Goal: Task Accomplishment & Management: Manage account settings

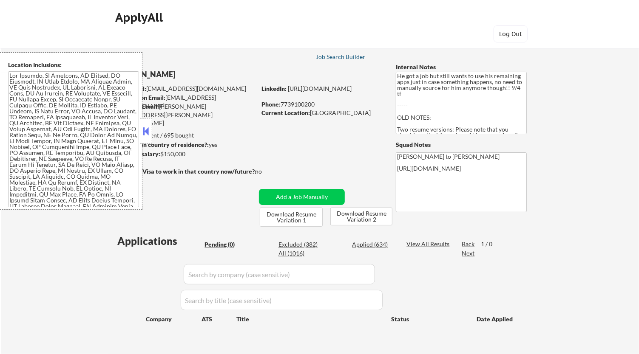
click at [348, 58] on div "Job Search Builder" at bounding box center [341, 57] width 50 height 6
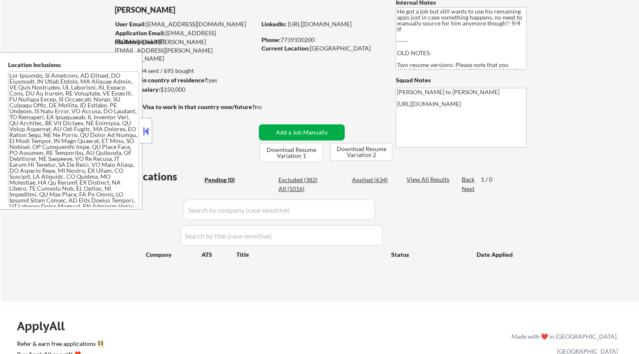
scroll to position [94, 0]
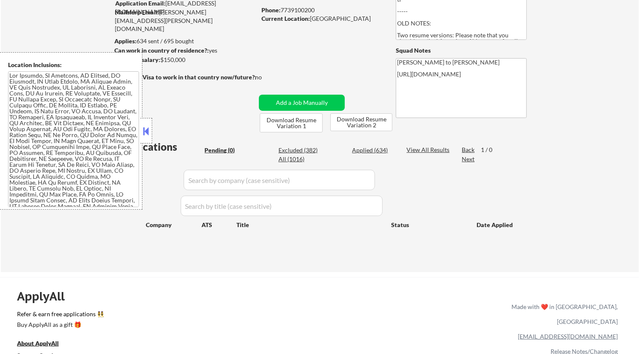
click at [150, 128] on button at bounding box center [146, 131] width 9 height 13
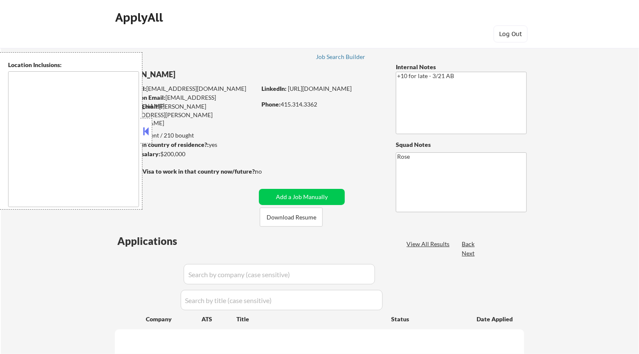
type textarea "San Francisco, CA Daly City, CA South San Francisco, CA Brisbane, CA Colma, CA …"
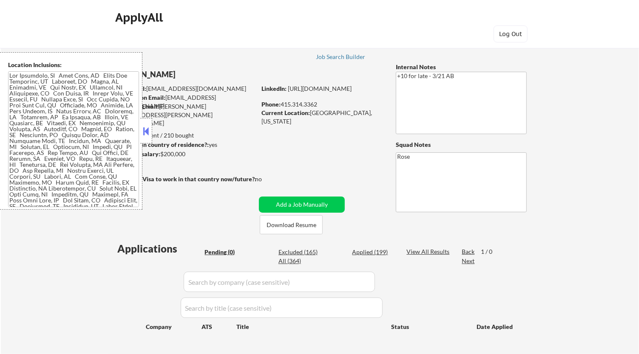
drag, startPoint x: 147, startPoint y: 127, endPoint x: 164, endPoint y: 92, distance: 39.4
click at [147, 127] on button at bounding box center [146, 131] width 9 height 13
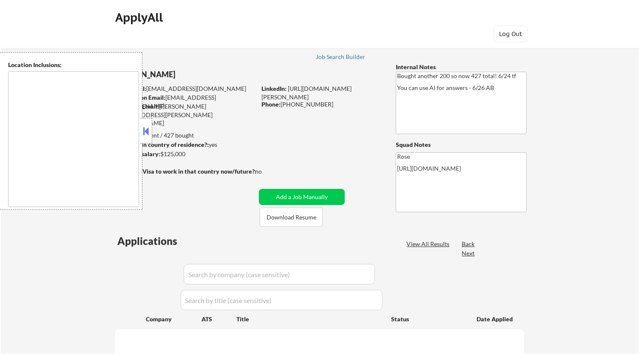
select select ""pending""
type textarea "[GEOGRAPHIC_DATA], [GEOGRAPHIC_DATA] [GEOGRAPHIC_DATA], [GEOGRAPHIC_DATA] [GEOG…"
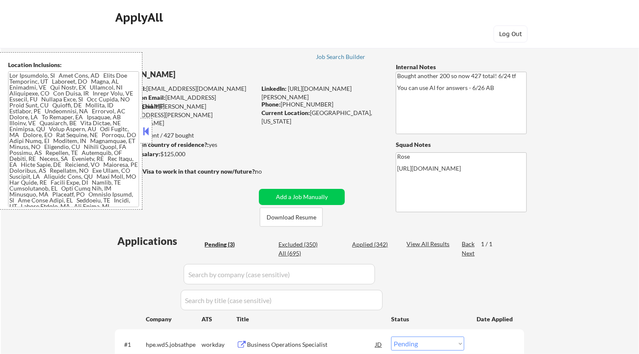
click at [153, 127] on div "← Return to /applysquad Mailslurp Inbox Job Search Builder [PERSON_NAME] User E…" at bounding box center [320, 245] width 424 height 423
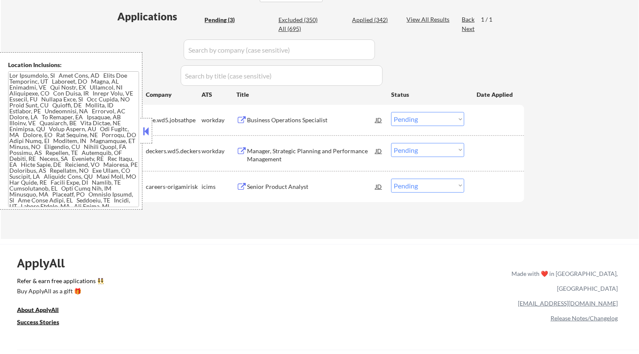
scroll to position [236, 0]
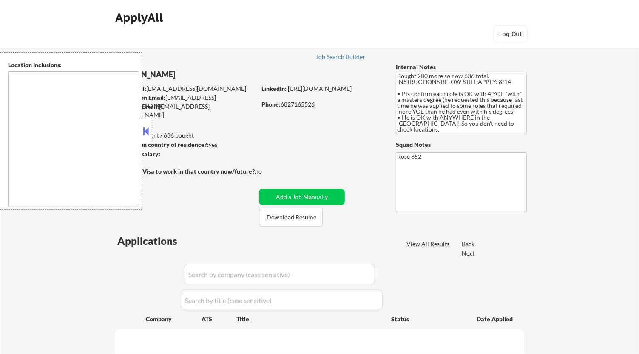
select select ""pending""
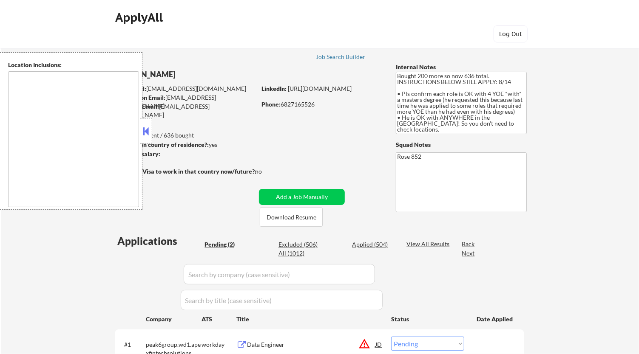
type textarea "[GEOGRAPHIC_DATA], [GEOGRAPHIC_DATA] [GEOGRAPHIC_DATA], [GEOGRAPHIC_DATA] [GEOG…"
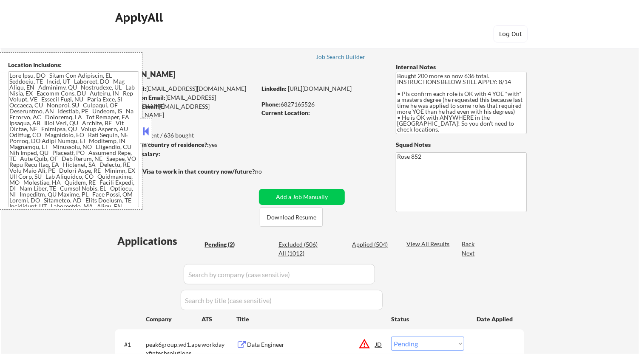
click at [148, 127] on button at bounding box center [146, 131] width 9 height 13
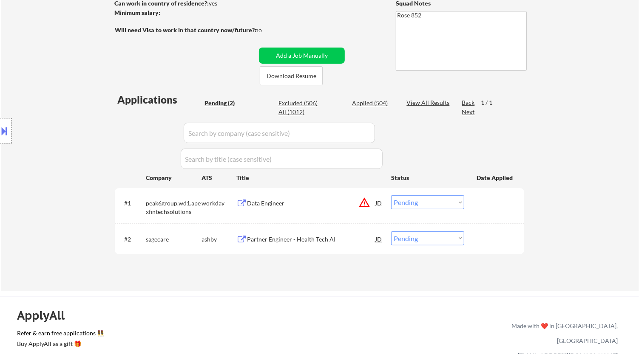
scroll to position [47, 0]
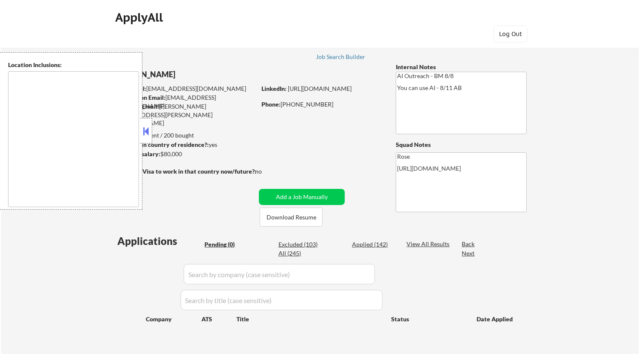
type textarea "[GEOGRAPHIC_DATA], [GEOGRAPHIC_DATA] [GEOGRAPHIC_DATA], [GEOGRAPHIC_DATA] [GEOG…"
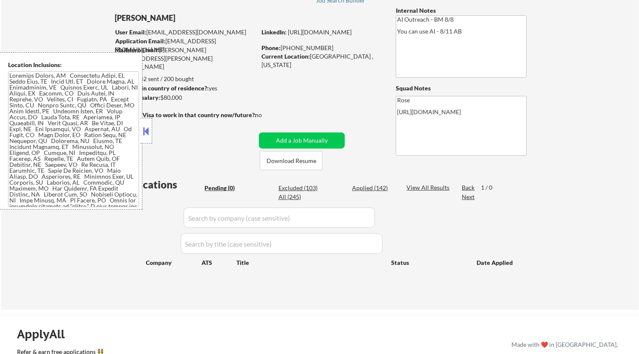
scroll to position [47, 0]
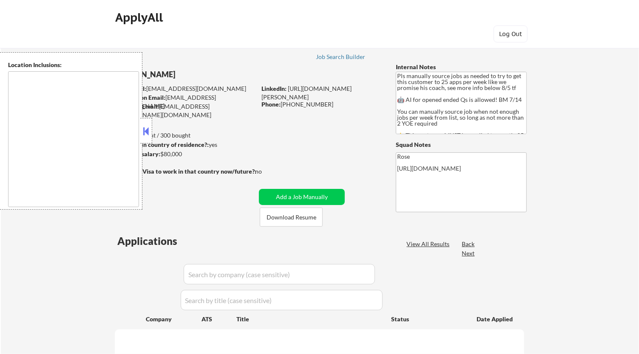
type textarea "Here is a list of metro areas, cities, and towns within approximately a 30-minu…"
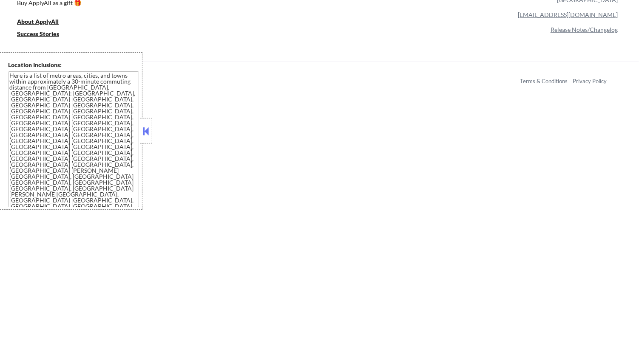
scroll to position [456, 0]
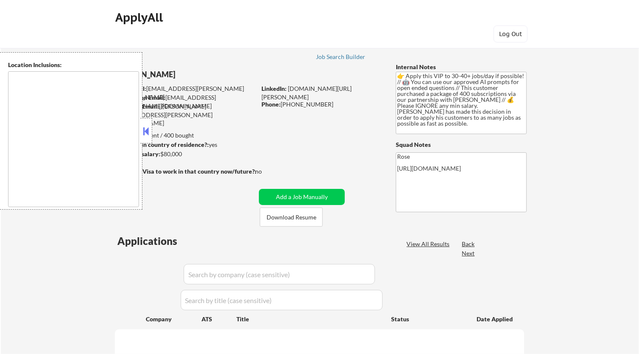
type textarea "remote"
select select ""pending""
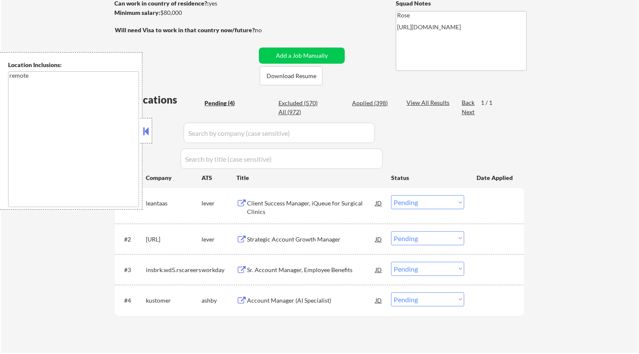
scroll to position [94, 0]
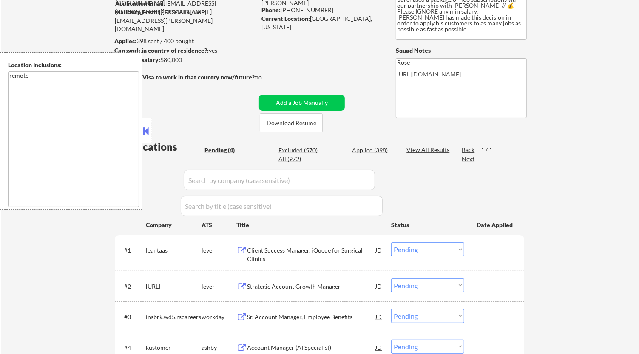
click at [149, 128] on button at bounding box center [146, 131] width 9 height 13
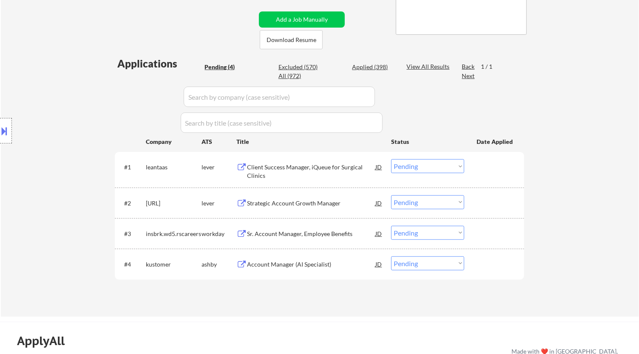
scroll to position [189, 0]
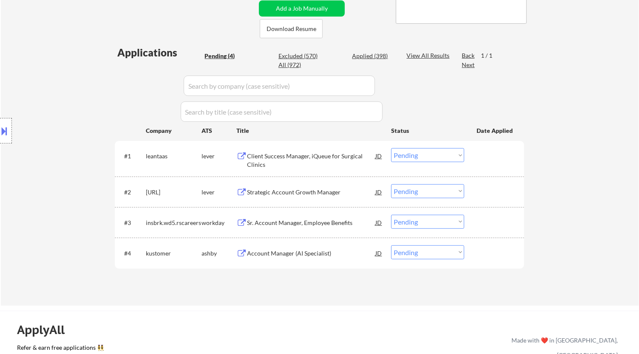
click at [332, 148] on div "Client Success Manager, iQueue for Surgical Clinics" at bounding box center [311, 158] width 128 height 20
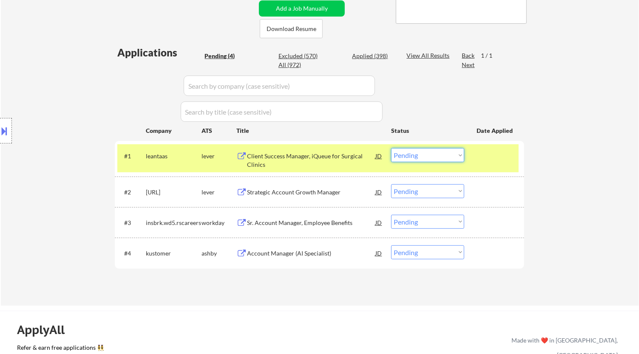
drag, startPoint x: 423, startPoint y: 158, endPoint x: 419, endPoint y: 161, distance: 4.8
click at [423, 158] on select "Choose an option... Pending Applied Excluded (Questions) Excluded (Expired) Exc…" at bounding box center [427, 155] width 73 height 14
click at [391, 148] on select "Choose an option... Pending Applied Excluded (Questions) Excluded (Expired) Exc…" at bounding box center [427, 155] width 73 height 14
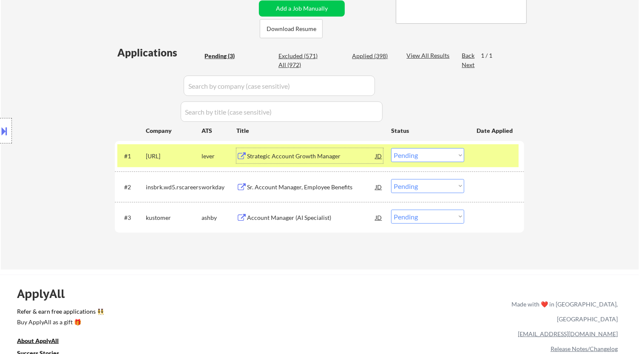
click at [343, 159] on div "Strategic Account Growth Manager" at bounding box center [311, 156] width 128 height 8
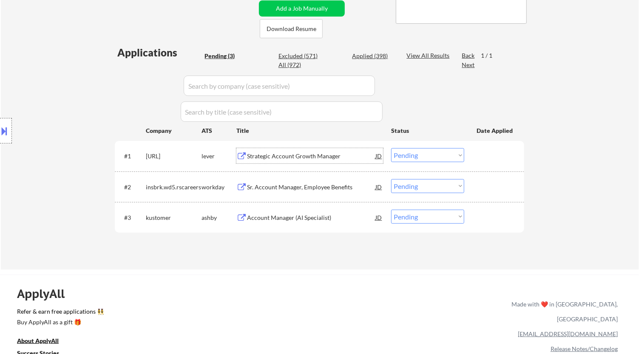
click at [414, 159] on select "Choose an option... Pending Applied Excluded (Questions) Excluded (Expired) Exc…" at bounding box center [427, 155] width 73 height 14
click at [391, 148] on select "Choose an option... Pending Applied Excluded (Questions) Excluded (Expired) Exc…" at bounding box center [427, 155] width 73 height 14
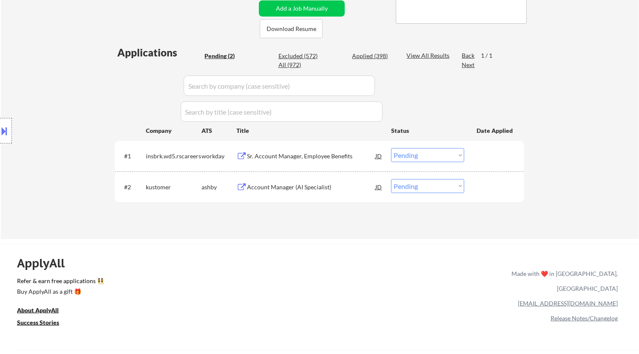
click at [355, 159] on div "Sr. Account Manager, Employee Benefits" at bounding box center [311, 156] width 128 height 8
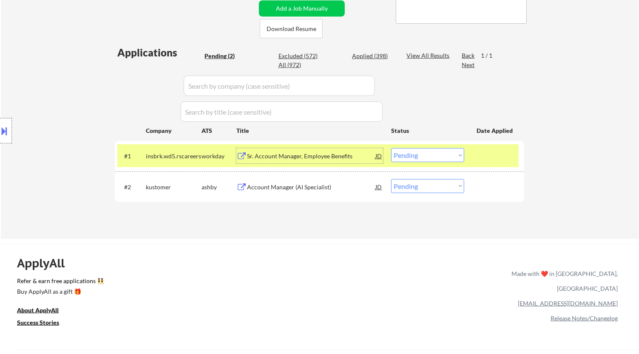
click at [433, 152] on select "Choose an option... Pending Applied Excluded (Questions) Excluded (Expired) Exc…" at bounding box center [427, 155] width 73 height 14
click at [391, 148] on select "Choose an option... Pending Applied Excluded (Questions) Excluded (Expired) Exc…" at bounding box center [427, 155] width 73 height 14
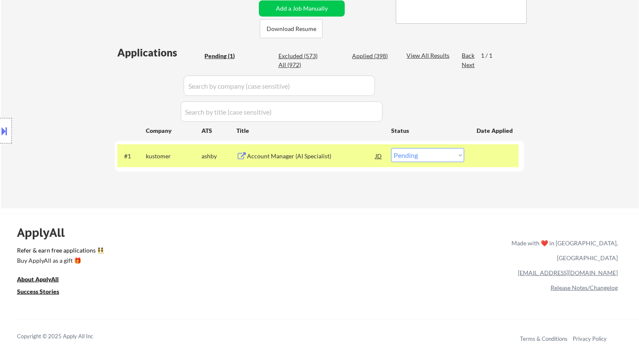
click at [327, 157] on div "Account Manager (AI Specialist)" at bounding box center [311, 156] width 128 height 8
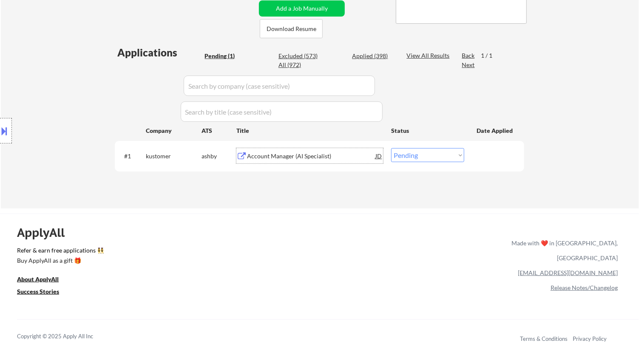
click at [441, 154] on select "Choose an option... Pending Applied Excluded (Questions) Excluded (Expired) Exc…" at bounding box center [427, 155] width 73 height 14
select select ""excluded__bad_match_""
click at [391, 148] on select "Choose an option... Pending Applied Excluded (Questions) Excluded (Expired) Exc…" at bounding box center [427, 155] width 73 height 14
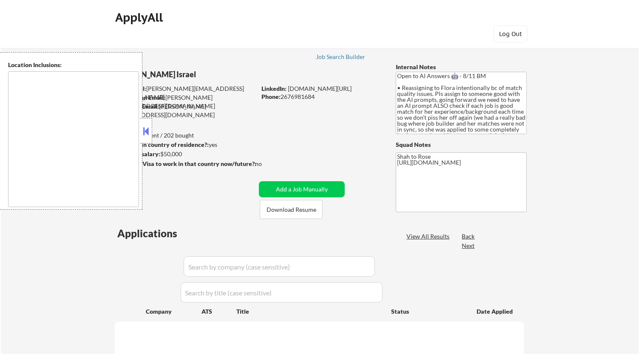
type textarea "remote"
select select ""pending""
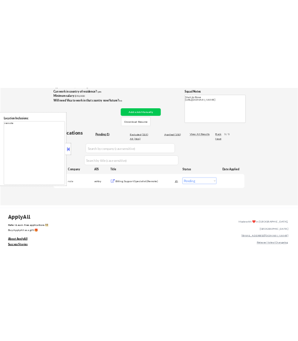
scroll to position [142, 0]
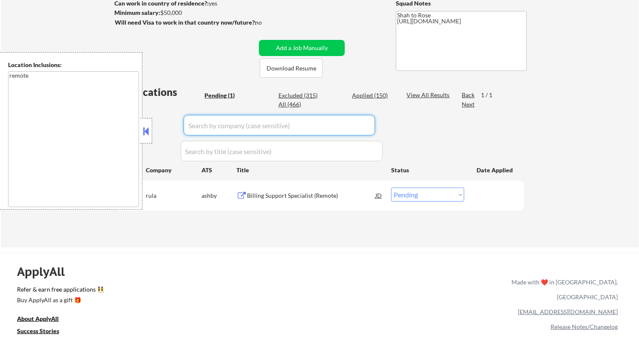
click at [155, 131] on div "Applications Pending (1) Excluded (315) Applied (150) All (466) View All Result…" at bounding box center [319, 158] width 409 height 147
click at [340, 195] on div "Billing Support Specialist (Remote)" at bounding box center [311, 196] width 128 height 8
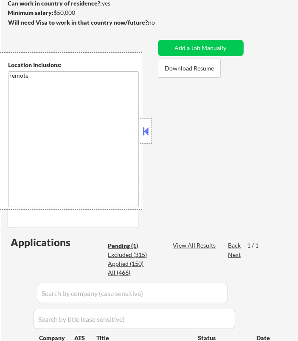
scroll to position [189, 0]
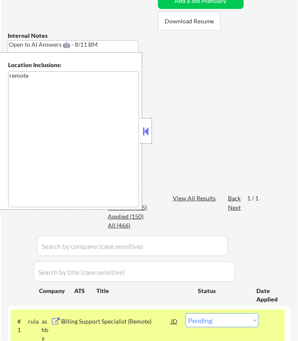
click at [246, 322] on select "Choose an option... Pending Applied Excluded (Questions) Excluded (Expired) Exc…" at bounding box center [222, 321] width 73 height 14
select select ""applied""
click at [186, 314] on select "Choose an option... Pending Applied Excluded (Questions) Excluded (Expired) Exc…" at bounding box center [222, 321] width 73 height 14
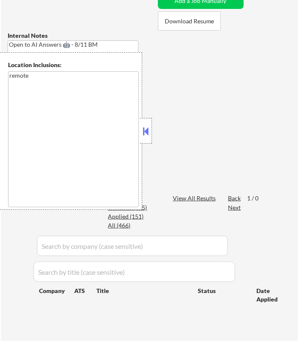
click at [145, 135] on button at bounding box center [146, 131] width 9 height 13
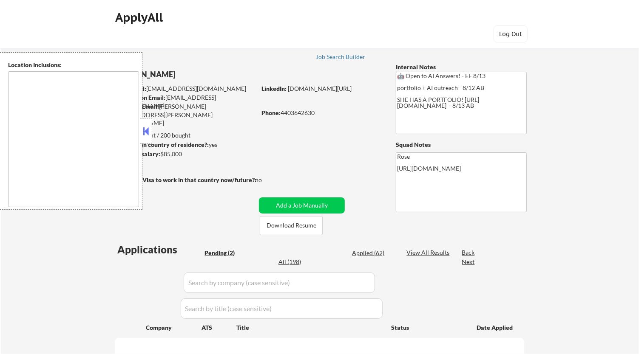
select select ""pending""
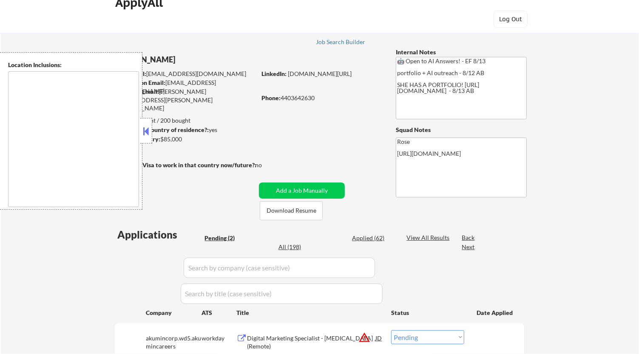
type textarea "Cleveland, OH Lakewood, OH Euclid, OH Parma, OH Shaker Heights, OH Garfield Hei…"
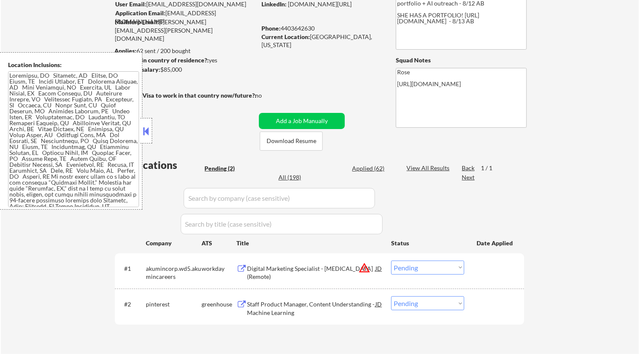
scroll to position [94, 0]
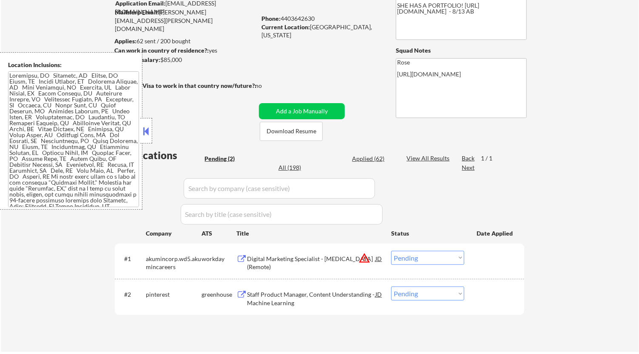
click at [139, 130] on div "Location Inclusions:" at bounding box center [71, 131] width 142 height 158
click at [148, 130] on button at bounding box center [146, 131] width 9 height 13
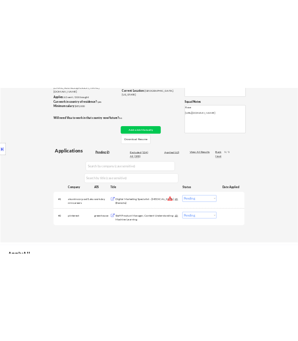
scroll to position [142, 0]
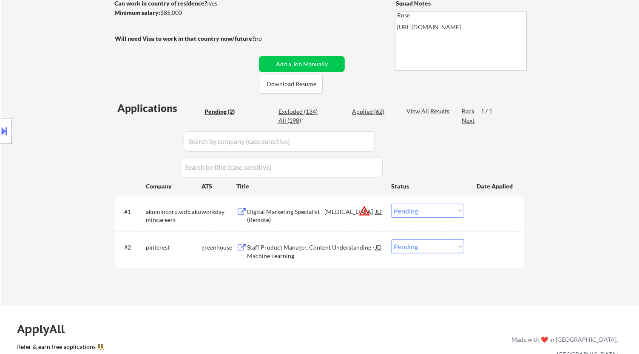
click at [329, 210] on div "Digital Marketing Specialist - Radiology (Remote)" at bounding box center [311, 216] width 128 height 17
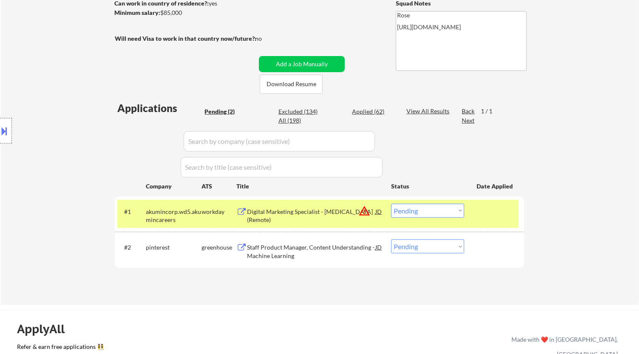
select select ""pending""
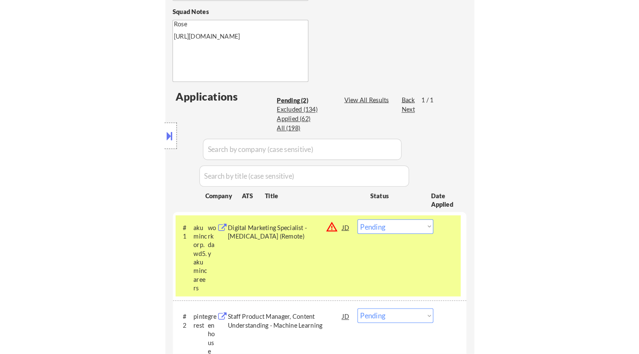
scroll to position [330, 0]
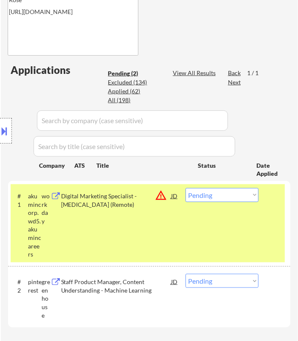
click at [237, 196] on select "Choose an option... Pending Applied Excluded (Questions) Excluded (Expired) Exc…" at bounding box center [222, 195] width 73 height 14
click at [186, 188] on select "Choose an option... Pending Applied Excluded (Questions) Excluded (Expired) Exc…" at bounding box center [222, 195] width 73 height 14
select select ""pending""
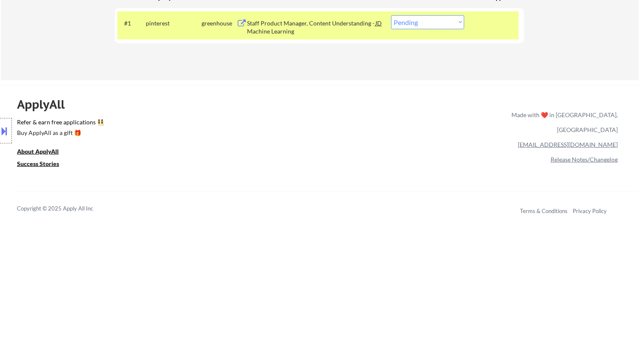
click at [313, 26] on div "Staff Product Manager, Content Understanding - Machine Learning" at bounding box center [311, 27] width 128 height 17
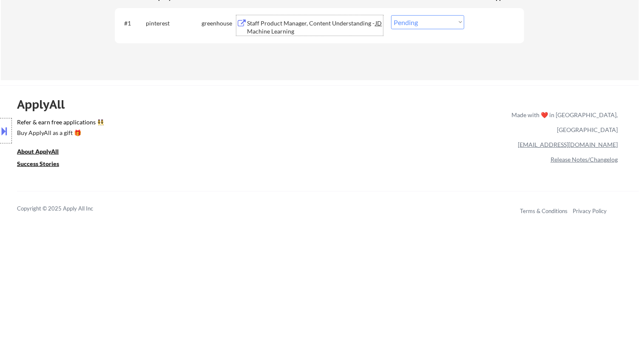
click at [351, 24] on div "Staff Product Manager, Content Understanding - Machine Learning" at bounding box center [311, 27] width 128 height 17
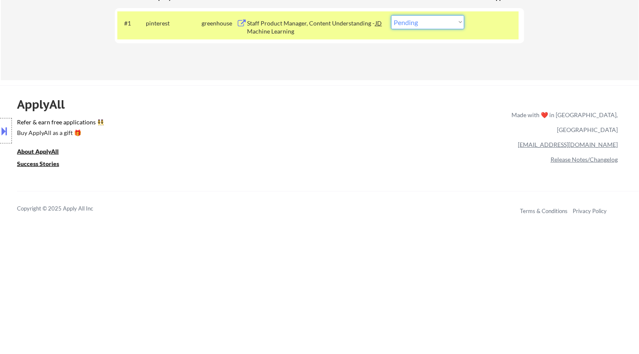
click at [439, 26] on select "Choose an option... Pending Applied Excluded (Questions) Excluded (Expired) Exc…" at bounding box center [427, 22] width 73 height 14
select select ""excluded__bad_match_""
click at [391, 15] on select "Choose an option... Pending Applied Excluded (Questions) Excluded (Expired) Exc…" at bounding box center [427, 22] width 73 height 14
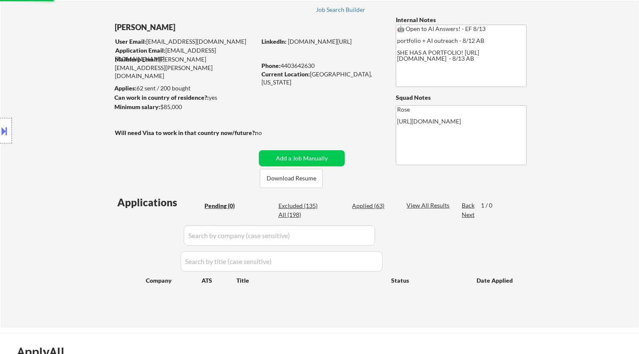
scroll to position [94, 0]
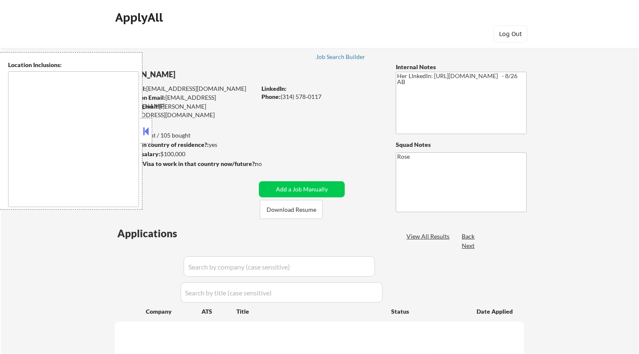
type textarea "St. [GEOGRAPHIC_DATA], [GEOGRAPHIC_DATA][PERSON_NAME][GEOGRAPHIC_DATA], [GEOGRA…"
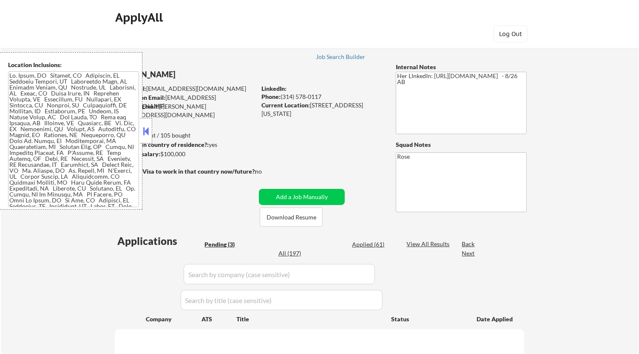
select select ""pending""
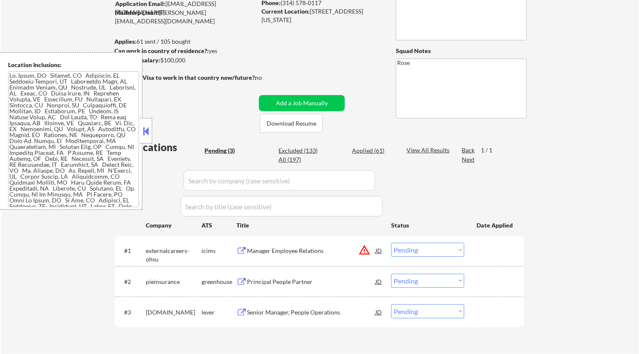
scroll to position [94, 0]
click at [323, 249] on div "Manager Employee Relations" at bounding box center [311, 250] width 128 height 8
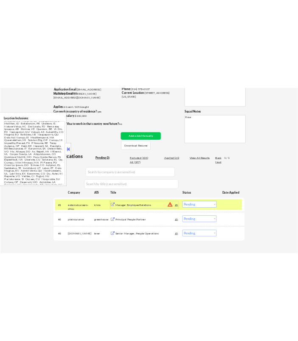
scroll to position [50, 0]
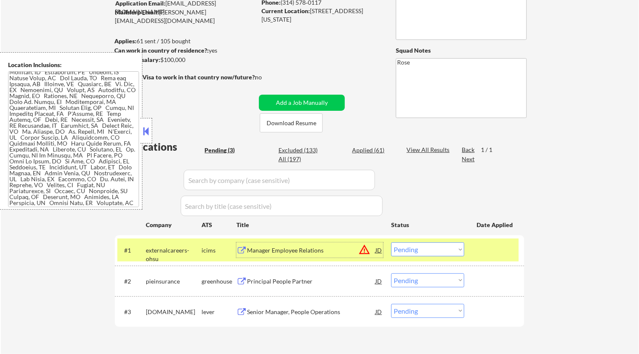
click at [322, 252] on div "Manager Employee Relations" at bounding box center [311, 250] width 128 height 8
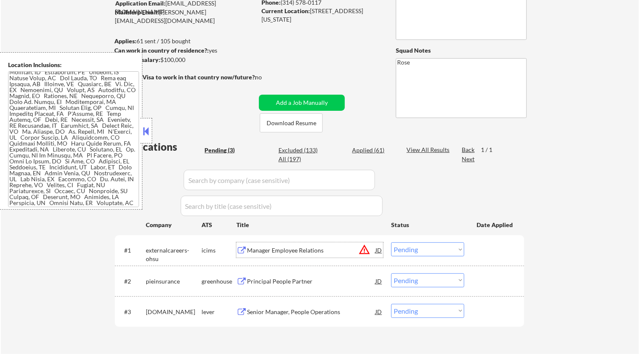
click at [450, 249] on select "Choose an option... Pending Applied Excluded (Questions) Excluded (Expired) Exc…" at bounding box center [427, 250] width 73 height 14
click at [391, 243] on select "Choose an option... Pending Applied Excluded (Questions) Excluded (Expired) Exc…" at bounding box center [427, 250] width 73 height 14
select select ""pending""
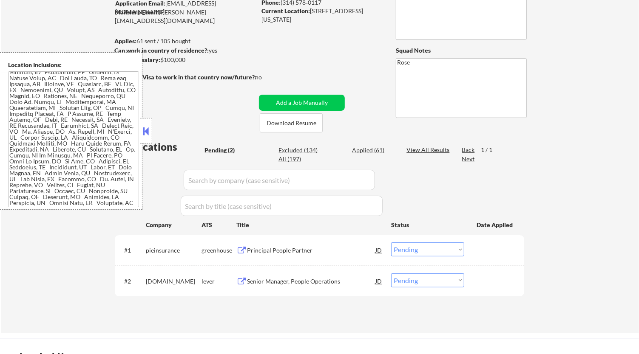
click at [304, 249] on div "Principal People Partner" at bounding box center [311, 250] width 128 height 8
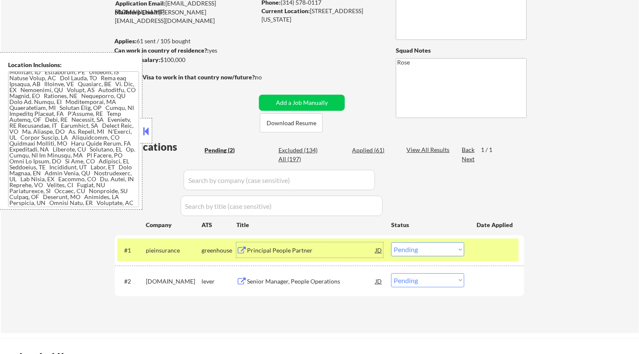
select select ""pending""
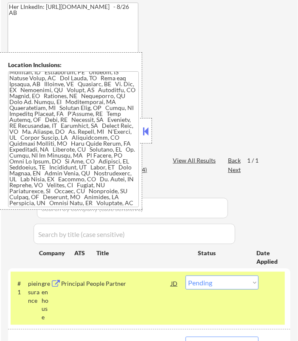
scroll to position [236, 0]
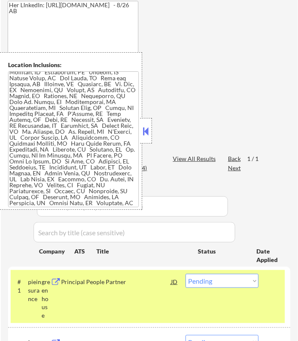
click at [222, 281] on select "Choose an option... Pending Applied Excluded (Questions) Excluded (Expired) Exc…" at bounding box center [222, 281] width 73 height 14
click at [186, 274] on select "Choose an option... Pending Applied Excluded (Questions) Excluded (Expired) Exc…" at bounding box center [222, 281] width 73 height 14
select select ""pending""
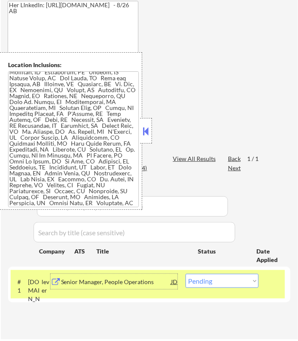
click at [142, 283] on div "Senior Manager, People Operations" at bounding box center [116, 282] width 110 height 8
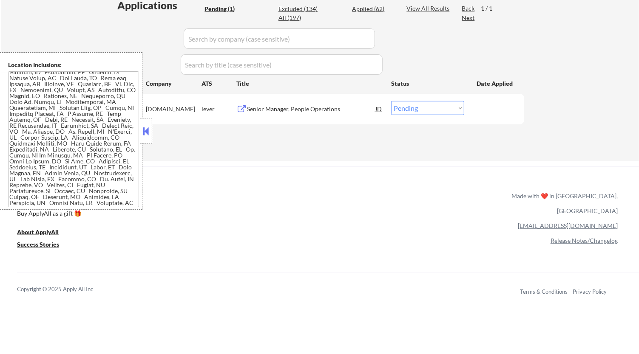
click at [450, 110] on select "Choose an option... Pending Applied Excluded (Questions) Excluded (Expired) Exc…" at bounding box center [427, 108] width 73 height 14
select select ""excluded__bad_match_""
click at [391, 101] on select "Choose an option... Pending Applied Excluded (Questions) Excluded (Expired) Exc…" at bounding box center [427, 108] width 73 height 14
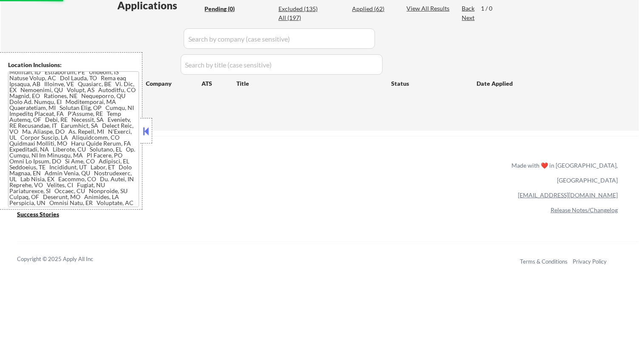
click at [149, 133] on button at bounding box center [146, 131] width 9 height 13
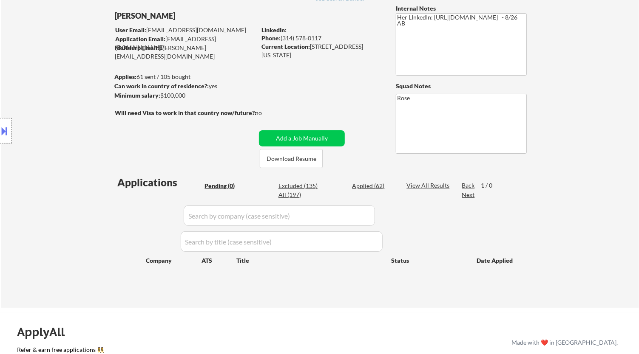
scroll to position [47, 0]
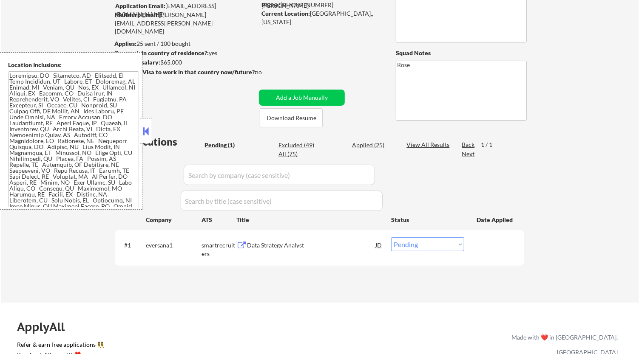
scroll to position [94, 0]
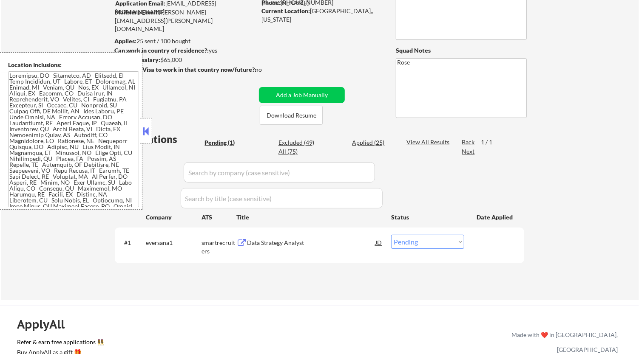
click at [290, 244] on div "Data Strategy Analyst" at bounding box center [311, 243] width 128 height 8
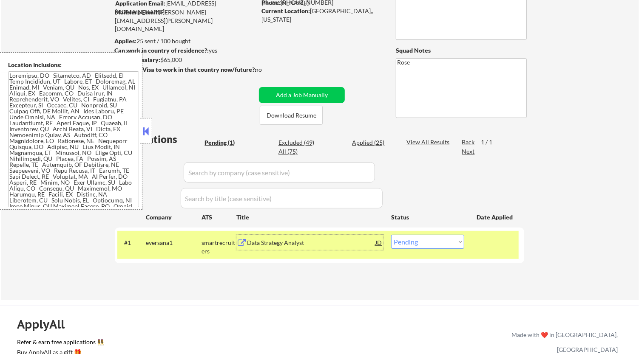
click at [454, 242] on select "Choose an option... Pending Applied Excluded (Questions) Excluded (Expired) Exc…" at bounding box center [427, 242] width 73 height 14
select select ""excluded__bad_match_""
click at [391, 235] on select "Choose an option... Pending Applied Excluded (Questions) Excluded (Expired) Exc…" at bounding box center [427, 242] width 73 height 14
click at [144, 125] on button at bounding box center [146, 131] width 9 height 13
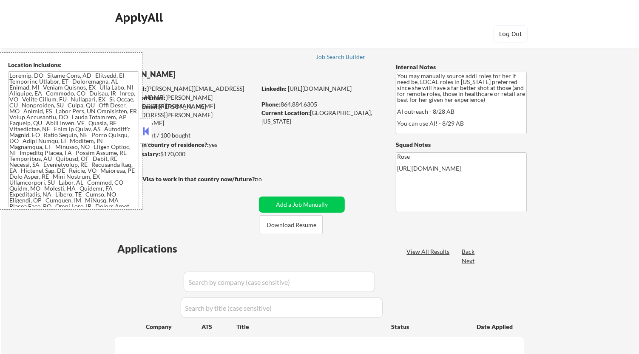
select select ""pending""
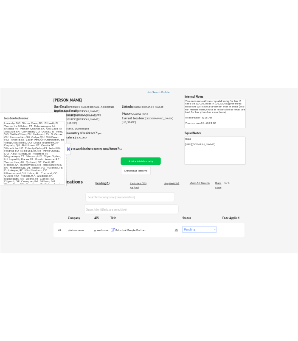
scroll to position [94, 0]
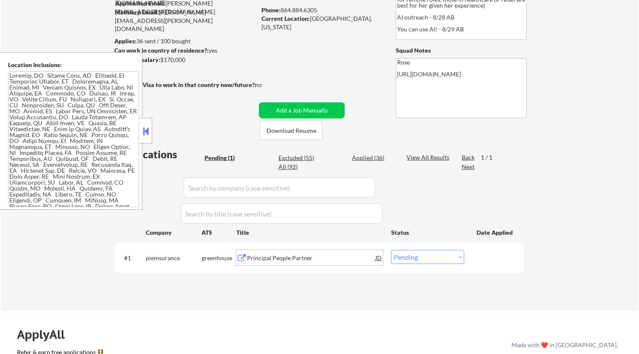
click at [297, 253] on div "Principal People Partner" at bounding box center [311, 257] width 128 height 15
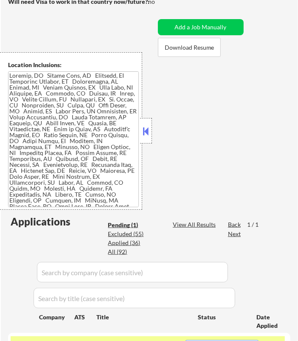
scroll to position [236, 0]
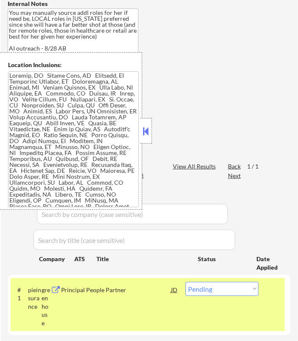
click at [222, 288] on select "Choose an option... Pending Applied Excluded (Questions) Excluded (Expired) Exc…" at bounding box center [222, 289] width 73 height 14
select select ""applied""
click at [186, 282] on select "Choose an option... Pending Applied Excluded (Questions) Excluded (Expired) Exc…" at bounding box center [222, 289] width 73 height 14
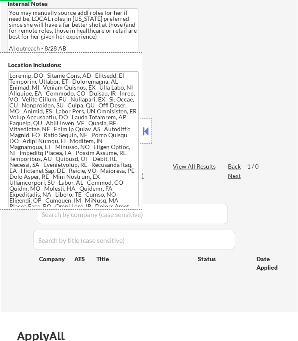
click at [146, 130] on button at bounding box center [146, 131] width 9 height 13
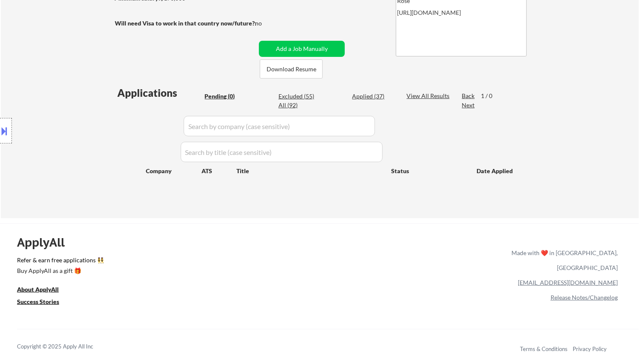
scroll to position [94, 0]
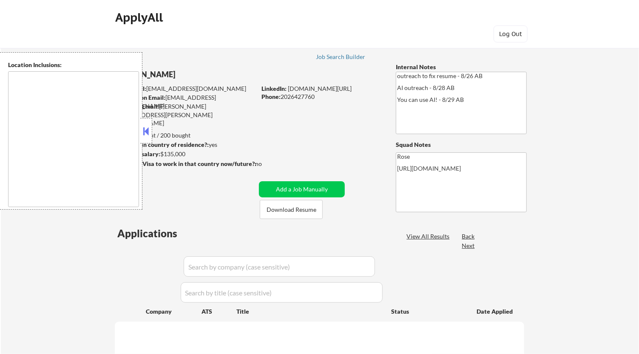
type textarea "Reston, [GEOGRAPHIC_DATA] [GEOGRAPHIC_DATA], [GEOGRAPHIC_DATA] [GEOGRAPHIC_DATA…"
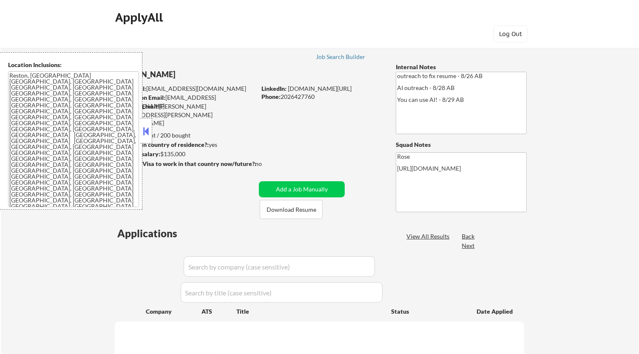
select select ""pending""
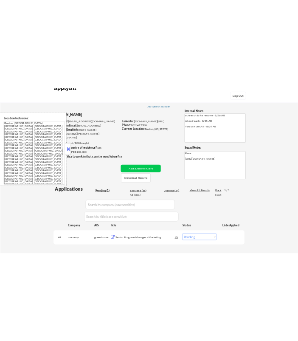
scroll to position [142, 0]
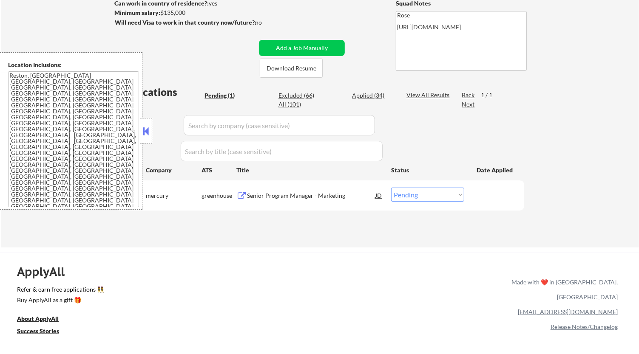
click at [149, 132] on button at bounding box center [146, 131] width 9 height 13
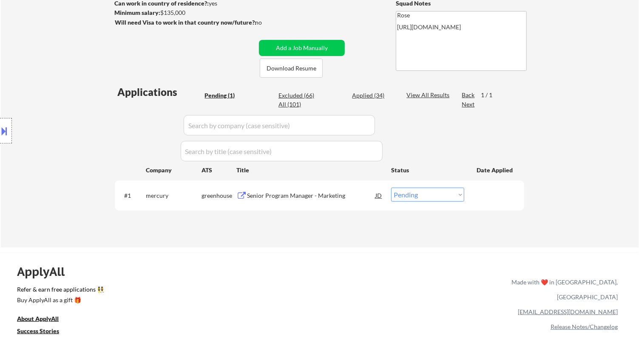
click at [334, 198] on div "Senior Program Manager - Marketing" at bounding box center [311, 196] width 128 height 8
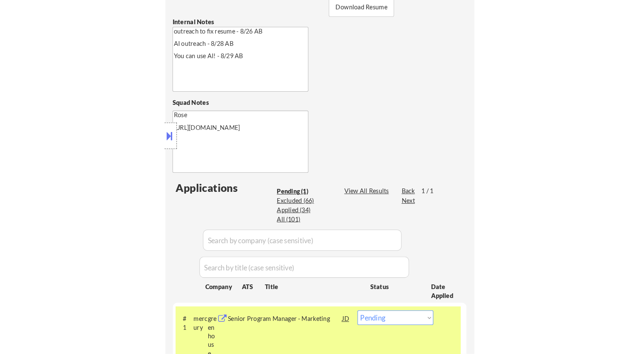
scroll to position [236, 0]
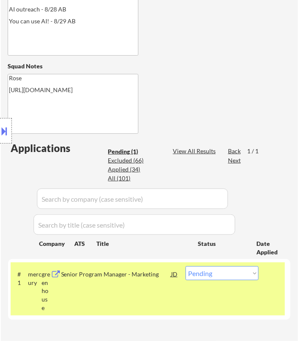
click at [222, 275] on select "Choose an option... Pending Applied Excluded (Questions) Excluded (Expired) Exc…" at bounding box center [222, 273] width 73 height 14
select select ""applied""
click at [186, 266] on select "Choose an option... Pending Applied Excluded (Questions) Excluded (Expired) Exc…" at bounding box center [222, 273] width 73 height 14
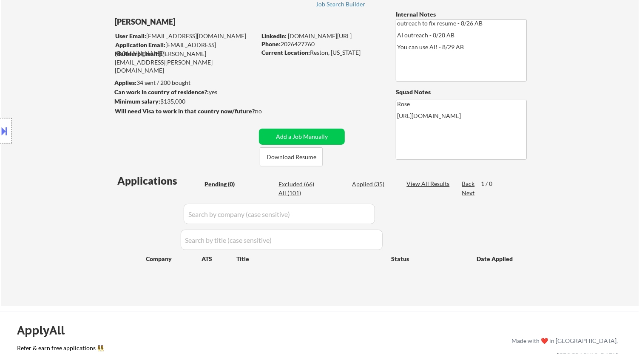
scroll to position [47, 0]
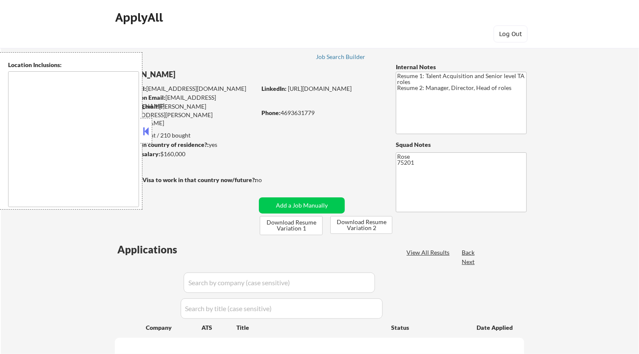
type textarea "[GEOGRAPHIC_DATA], [GEOGRAPHIC_DATA] [GEOGRAPHIC_DATA], [GEOGRAPHIC_DATA] [GEOG…"
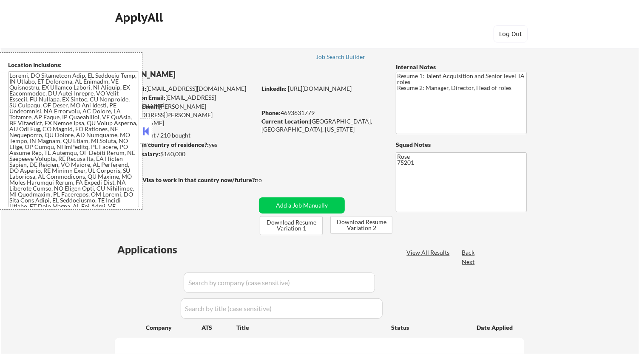
select select ""pending""
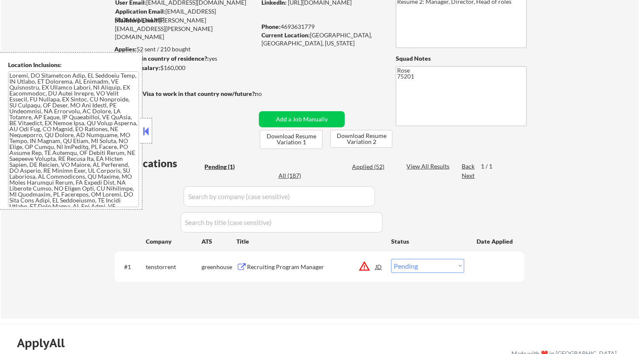
scroll to position [94, 0]
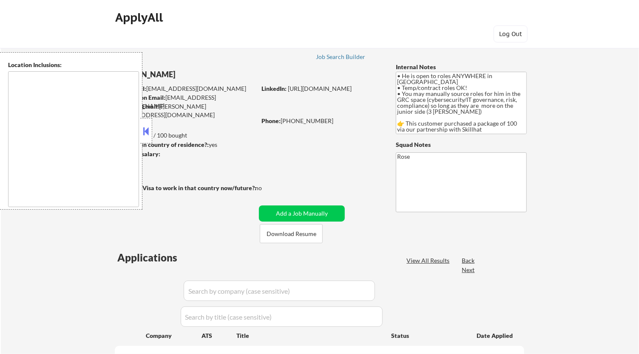
type textarea "country: [GEOGRAPHIC_DATA]"
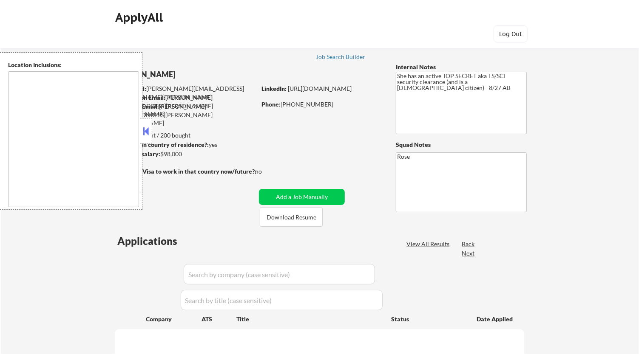
type textarea "Bellaire, TX West University Place, TX Southside Place, TX Hunters Creek Villag…"
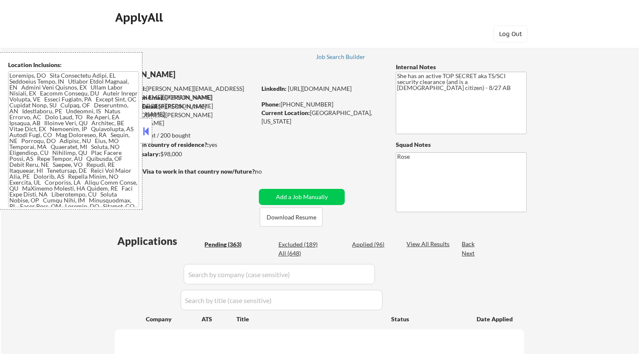
select select ""pending""
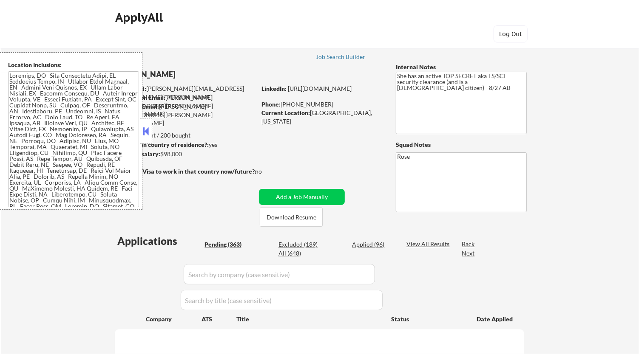
select select ""pending""
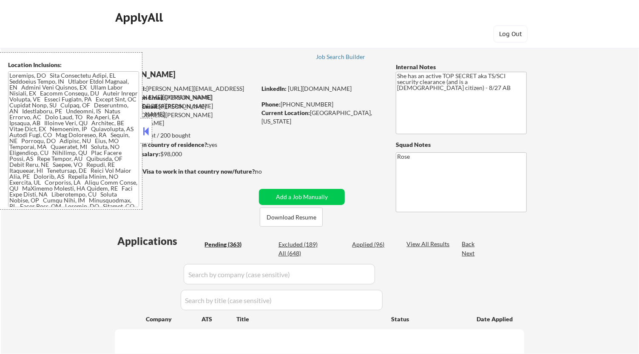
select select ""pending""
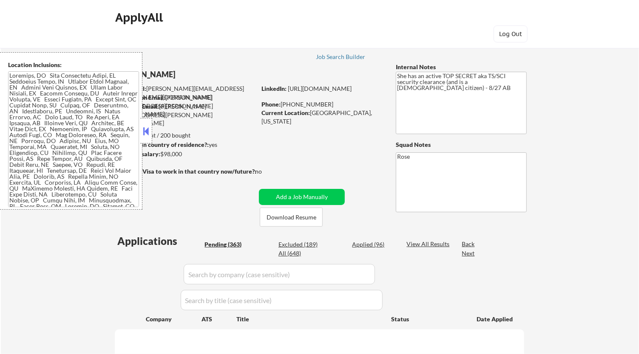
select select ""pending""
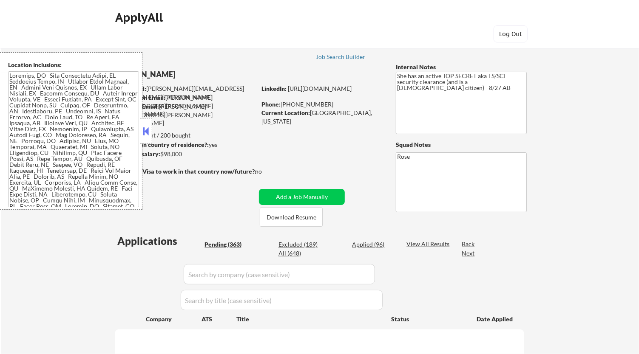
select select ""pending""
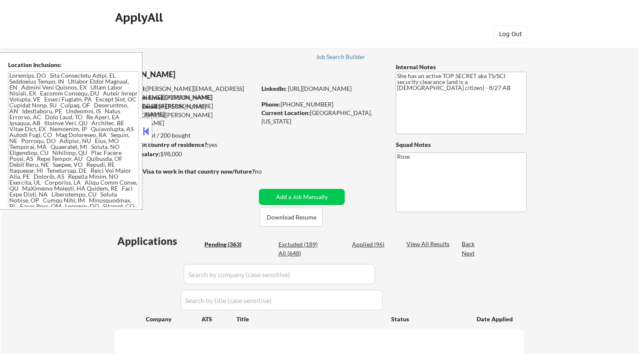
select select ""pending""
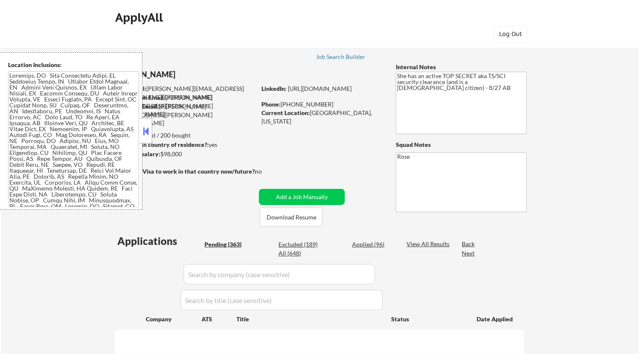
select select ""pending""
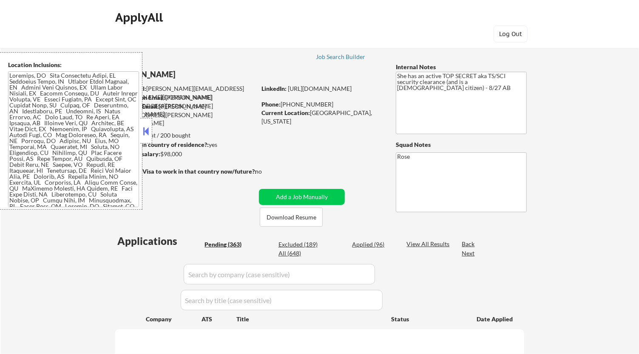
select select ""pending""
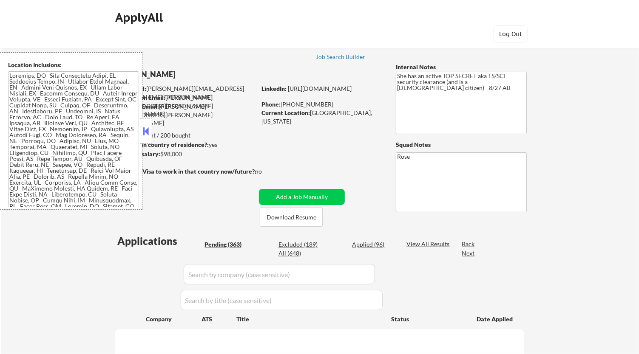
select select ""pending""
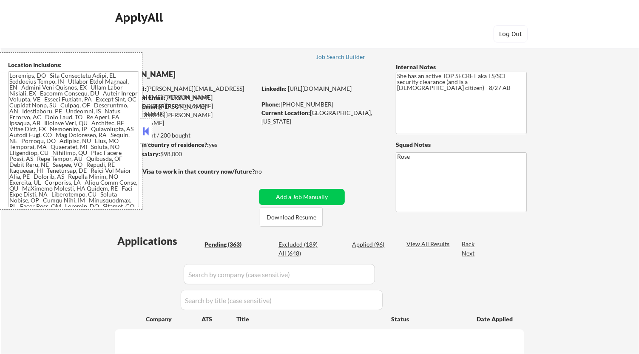
select select ""pending""
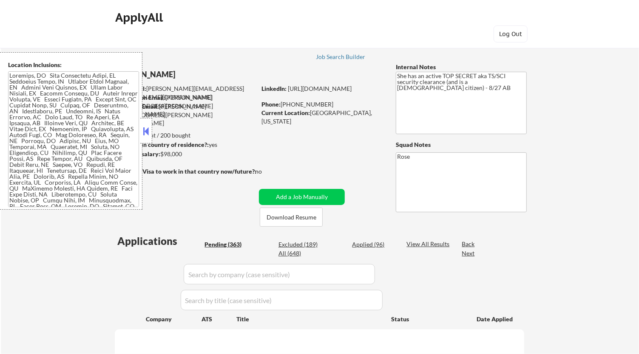
select select ""pending""
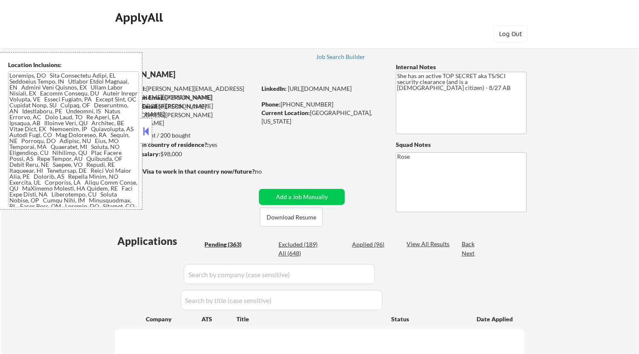
select select ""pending""
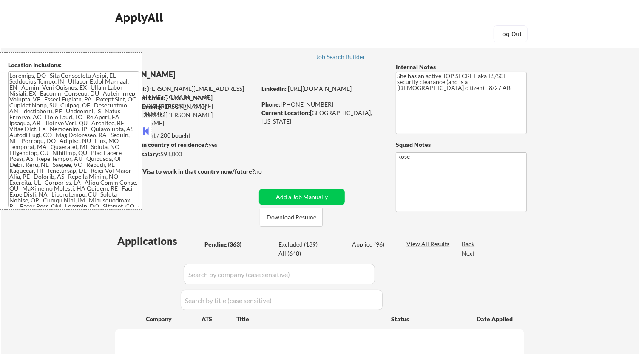
select select ""pending""
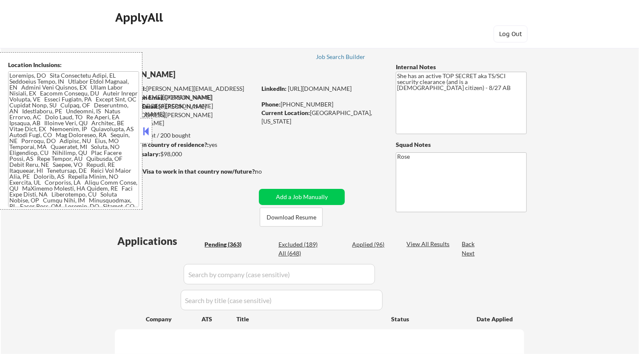
select select ""pending""
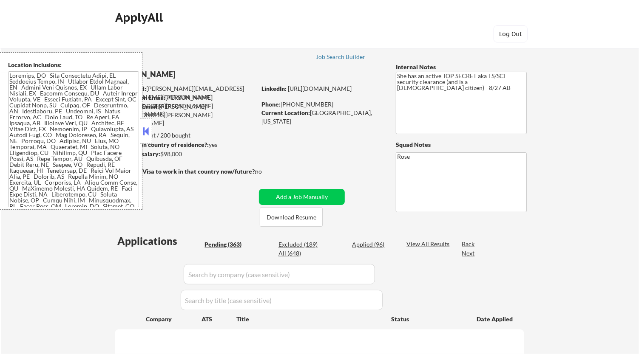
select select ""pending""
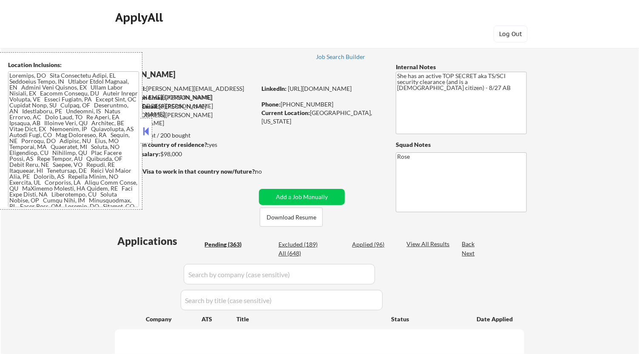
select select ""pending""
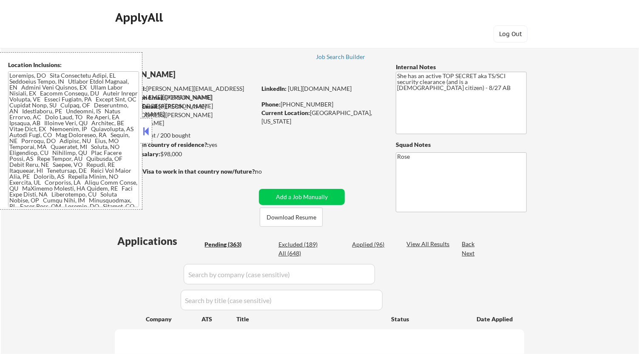
select select ""pending""
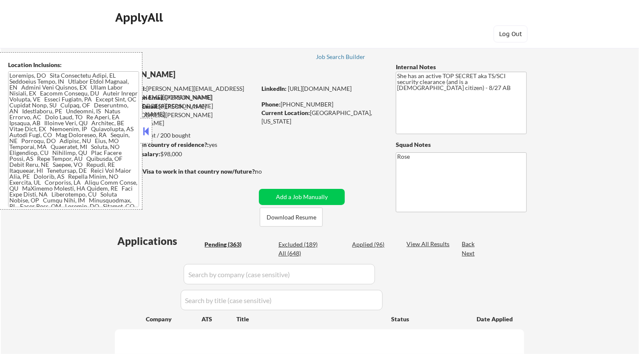
select select ""pending""
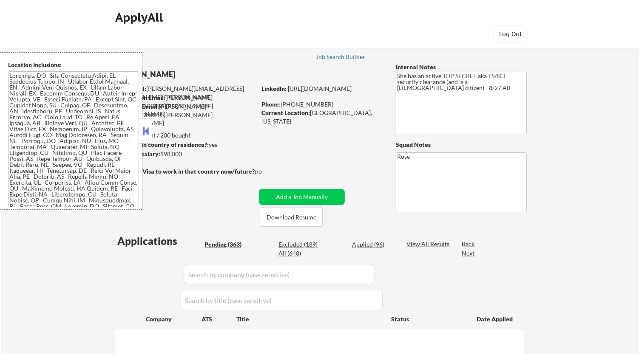
select select ""pending""
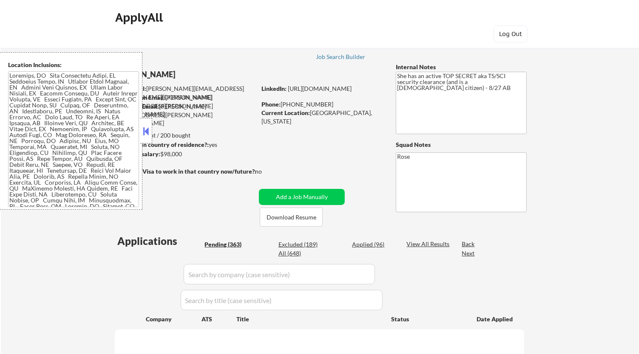
select select ""pending""
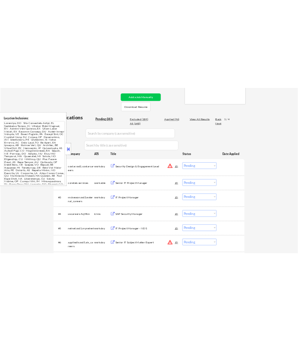
scroll to position [189, 0]
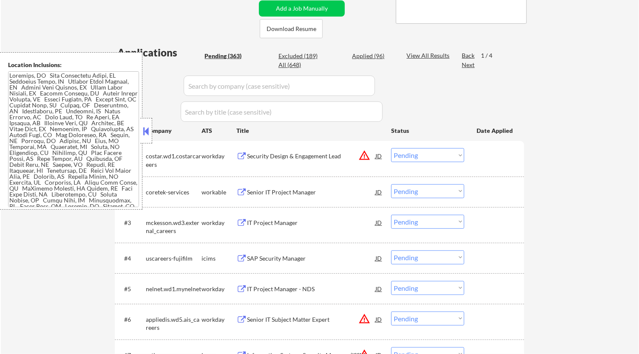
click at [147, 127] on button at bounding box center [146, 131] width 9 height 13
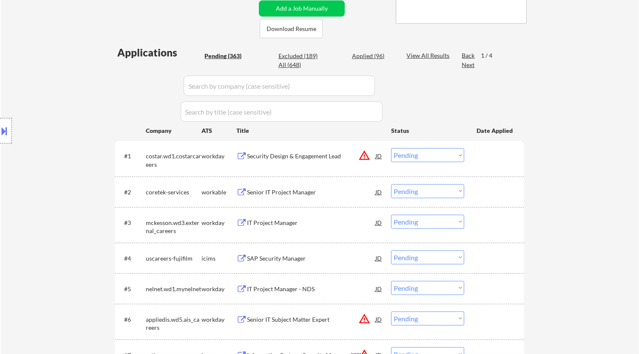
click at [304, 159] on div "Security Design & Engagement Lead" at bounding box center [311, 156] width 128 height 8
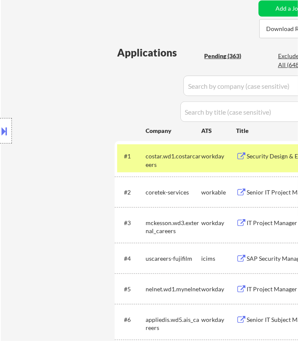
select select ""pending""
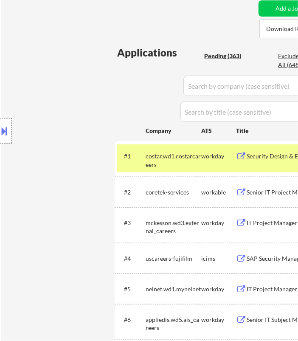
select select ""pending""
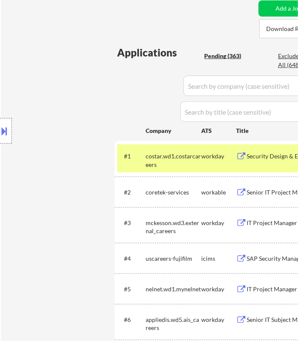
select select ""pending""
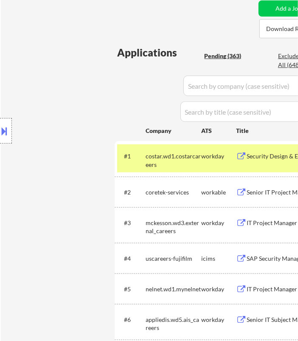
select select ""pending""
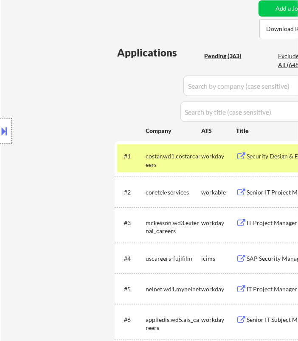
select select ""pending""
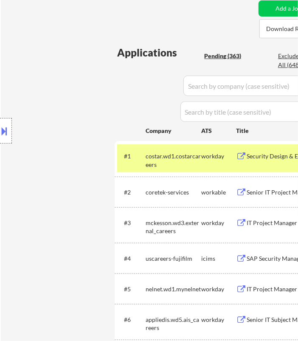
select select ""pending""
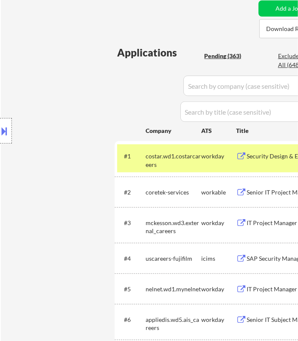
select select ""pending""
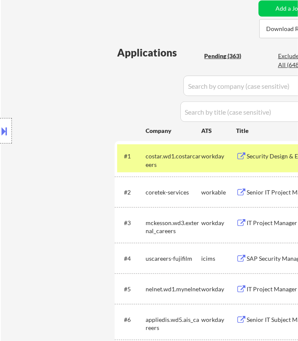
select select ""pending""
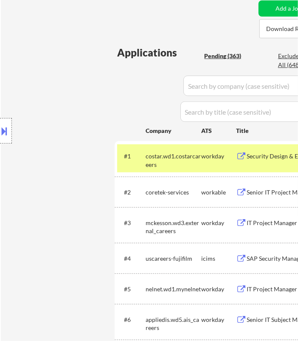
select select ""pending""
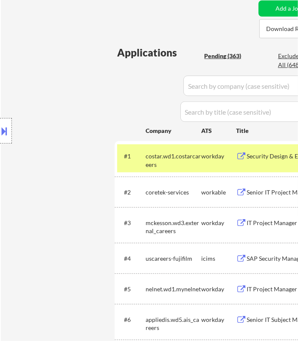
select select ""pending""
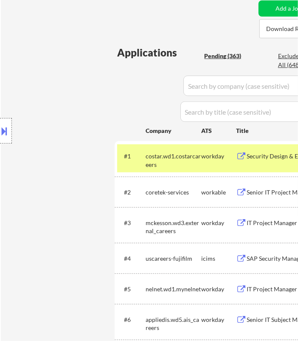
select select ""pending""
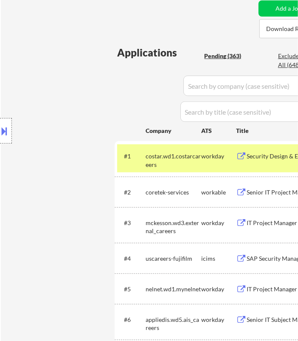
select select ""pending""
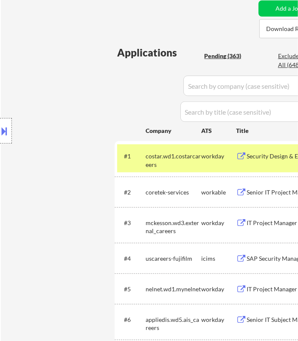
select select ""pending""
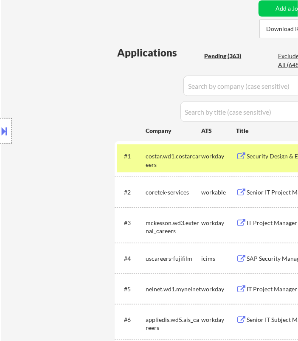
select select ""pending""
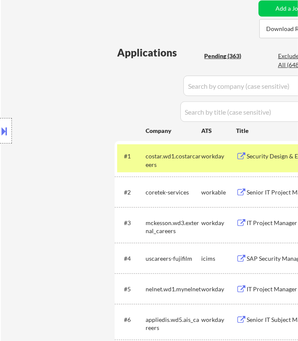
select select ""pending""
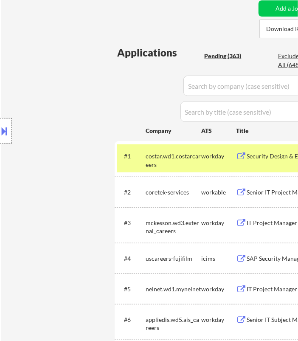
select select ""pending""
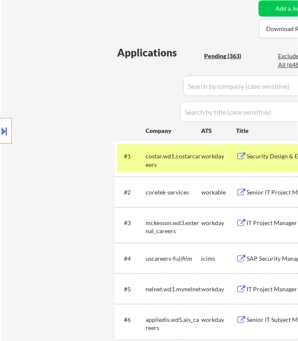
select select ""pending""
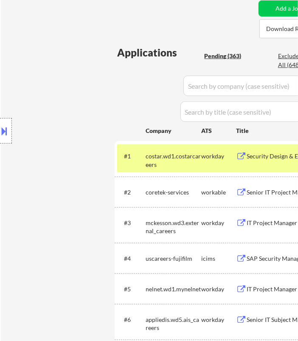
select select ""pending""
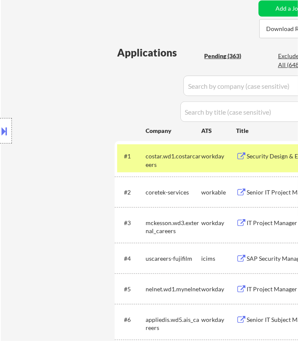
select select ""pending""
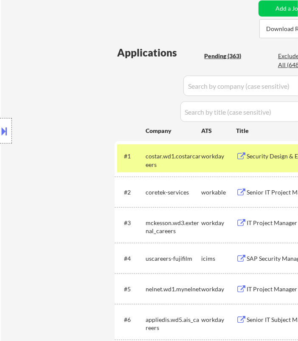
select select ""pending""
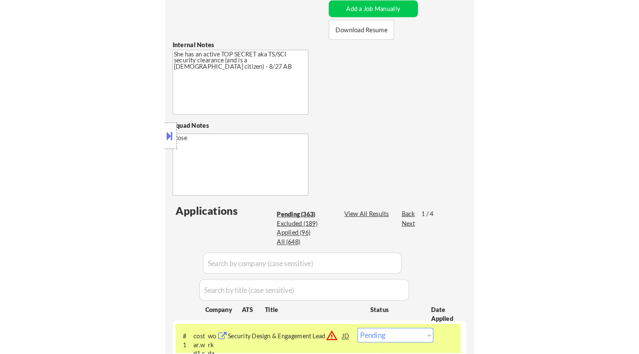
scroll to position [236, 0]
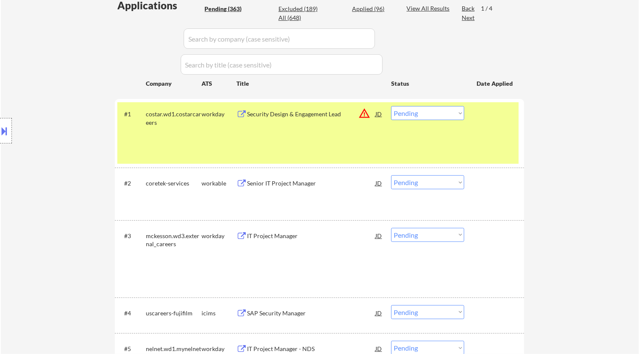
click at [449, 117] on select "Choose an option... Pending Applied Excluded (Questions) Excluded (Expired) Exc…" at bounding box center [427, 113] width 73 height 14
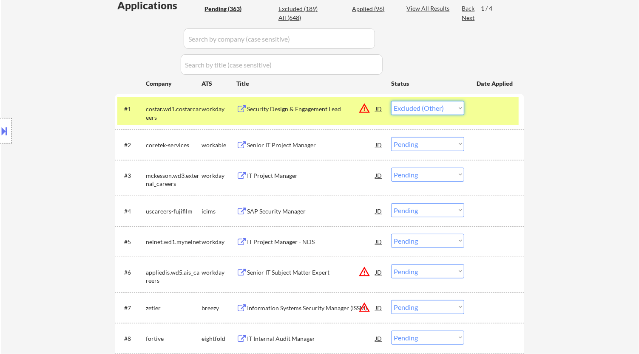
click at [391, 101] on select "Choose an option... Pending Applied Excluded (Questions) Excluded (Expired) Exc…" at bounding box center [427, 108] width 73 height 14
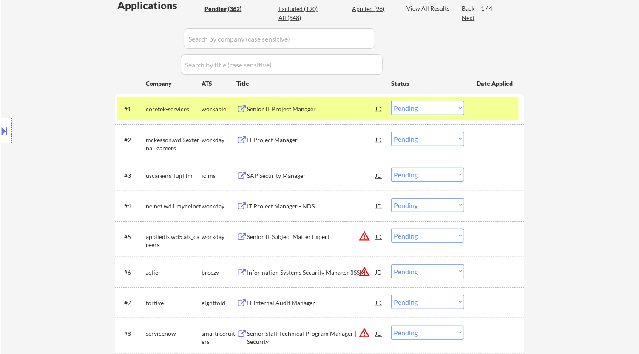
click at [331, 109] on div "Senior IT Project Manager" at bounding box center [311, 109] width 128 height 8
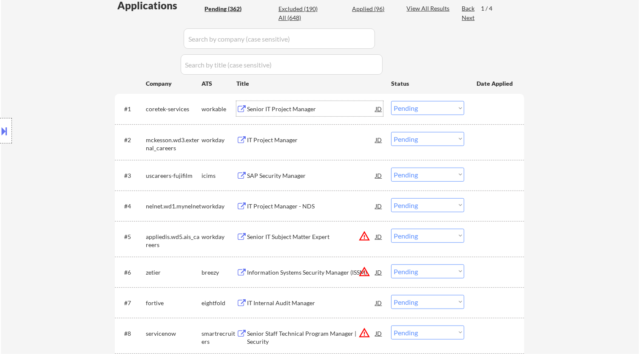
click at [439, 110] on select "Choose an option... Pending Applied Excluded (Questions) Excluded (Expired) Exc…" at bounding box center [427, 108] width 73 height 14
click at [391, 101] on select "Choose an option... Pending Applied Excluded (Questions) Excluded (Expired) Exc…" at bounding box center [427, 108] width 73 height 14
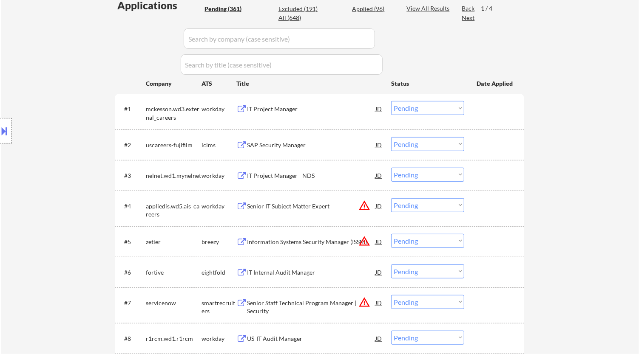
click at [286, 110] on div "IT Project Manager" at bounding box center [311, 109] width 128 height 8
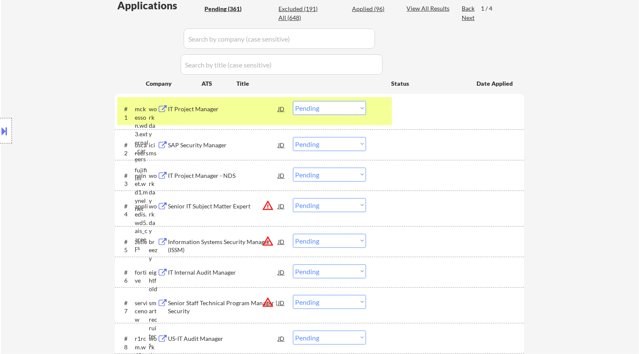
click at [346, 125] on div "#1 mckesson.wd3.external_careers workday IT Project Manager JD warning_amber Ch…" at bounding box center [254, 111] width 275 height 28
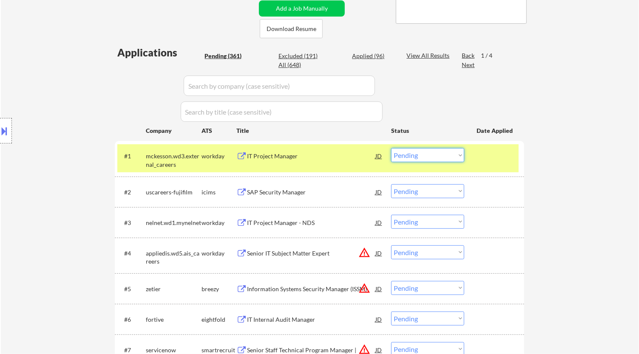
drag, startPoint x: 416, startPoint y: 156, endPoint x: 413, endPoint y: 161, distance: 6.7
click at [416, 156] on select "Choose an option... Pending Applied Excluded (Questions) Excluded (Expired) Exc…" at bounding box center [427, 155] width 73 height 14
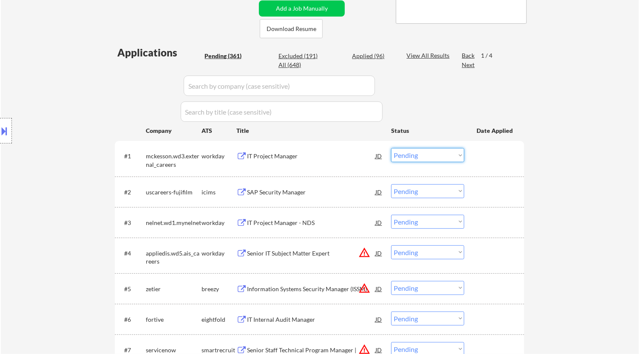
click at [409, 153] on select "Choose an option... Pending Applied Excluded (Questions) Excluded (Expired) Exc…" at bounding box center [427, 155] width 73 height 14
click at [391, 148] on select "Choose an option... Pending Applied Excluded (Questions) Excluded (Expired) Exc…" at bounding box center [427, 155] width 73 height 14
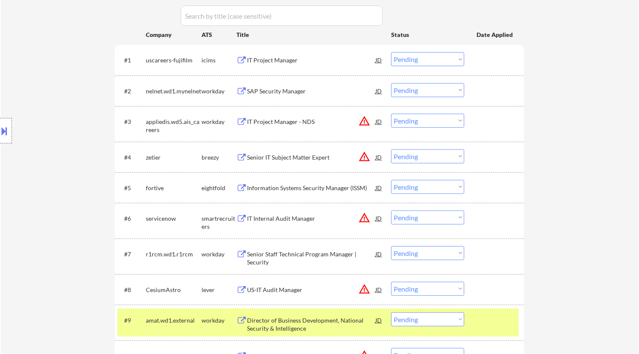
scroll to position [283, 0]
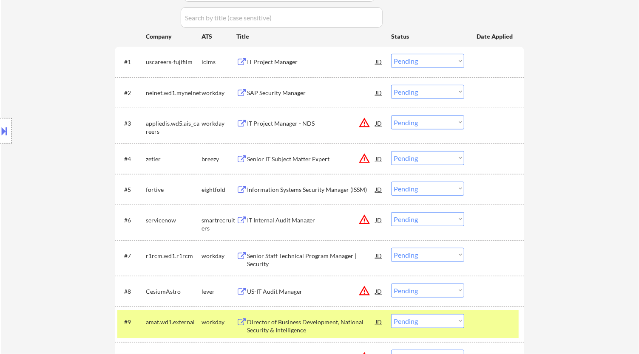
click at [490, 326] on div at bounding box center [494, 321] width 37 height 15
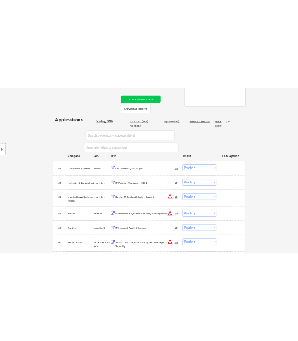
scroll to position [189, 0]
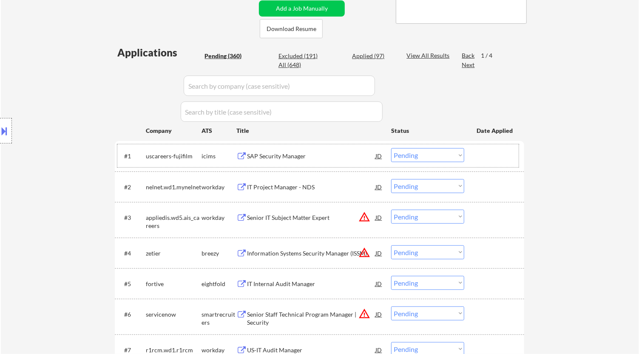
click at [311, 164] on div "#1 uscareers-fujifilm icims SAP Security Manager JD warning_amber Choose an opt…" at bounding box center [317, 155] width 401 height 23
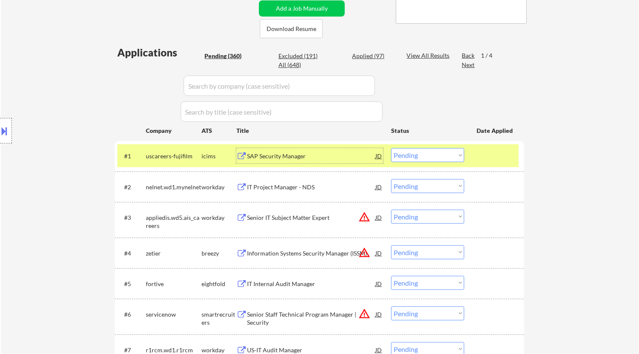
click at [319, 156] on div "SAP Security Manager" at bounding box center [311, 156] width 128 height 8
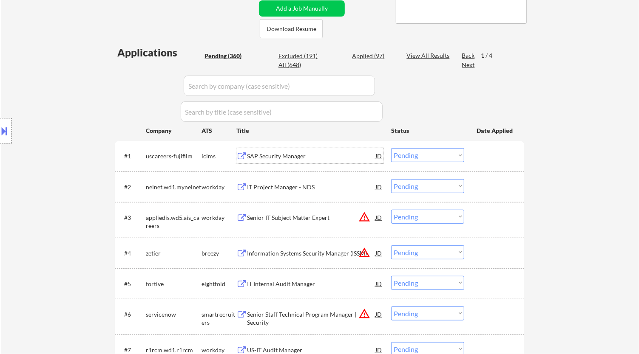
drag, startPoint x: 415, startPoint y: 150, endPoint x: 417, endPoint y: 161, distance: 11.7
click at [415, 150] on select "Choose an option... Pending Applied Excluded (Questions) Excluded (Expired) Exc…" at bounding box center [427, 155] width 73 height 14
click at [391, 148] on select "Choose an option... Pending Applied Excluded (Questions) Excluded (Expired) Exc…" at bounding box center [427, 155] width 73 height 14
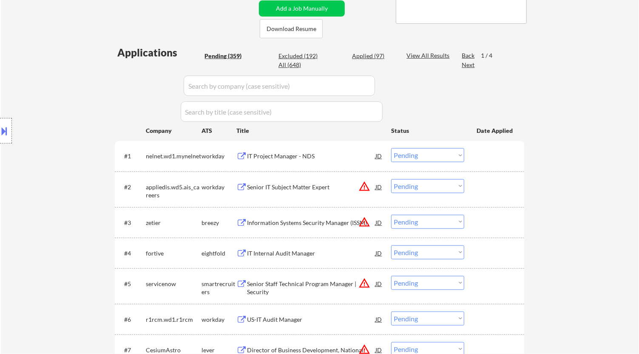
click at [344, 161] on div "IT Project Manager - NDS" at bounding box center [311, 155] width 128 height 15
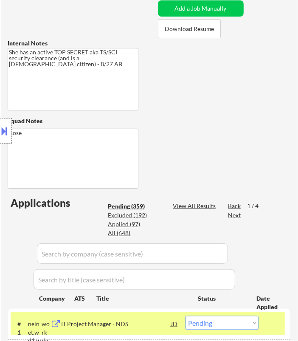
scroll to position [330, 0]
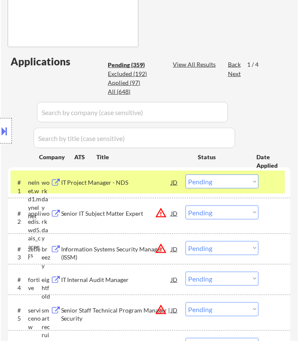
click at [238, 181] on select "Choose an option... Pending Applied Excluded (Questions) Excluded (Expired) Exc…" at bounding box center [222, 182] width 73 height 14
click at [186, 175] on select "Choose an option... Pending Applied Excluded (Questions) Excluded (Expired) Exc…" at bounding box center [222, 182] width 73 height 14
